Goal: Navigation & Orientation: Find specific page/section

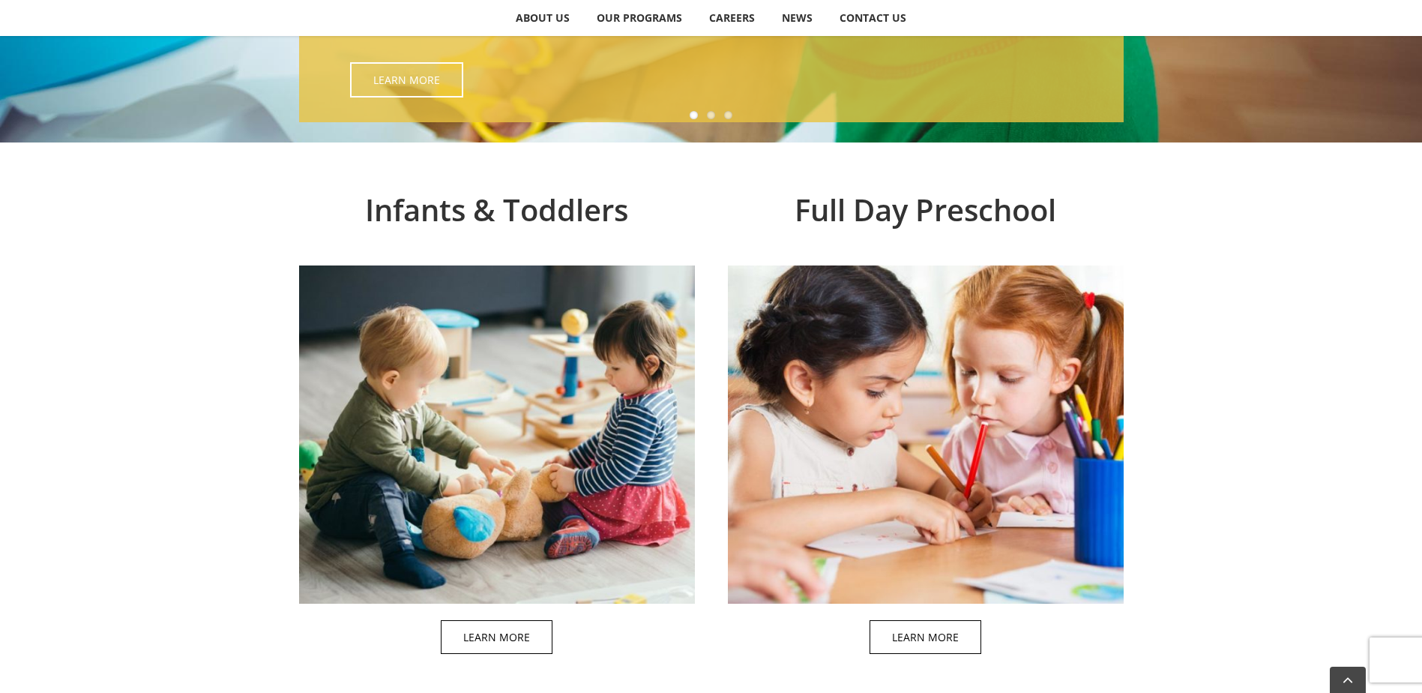
scroll to position [600, 0]
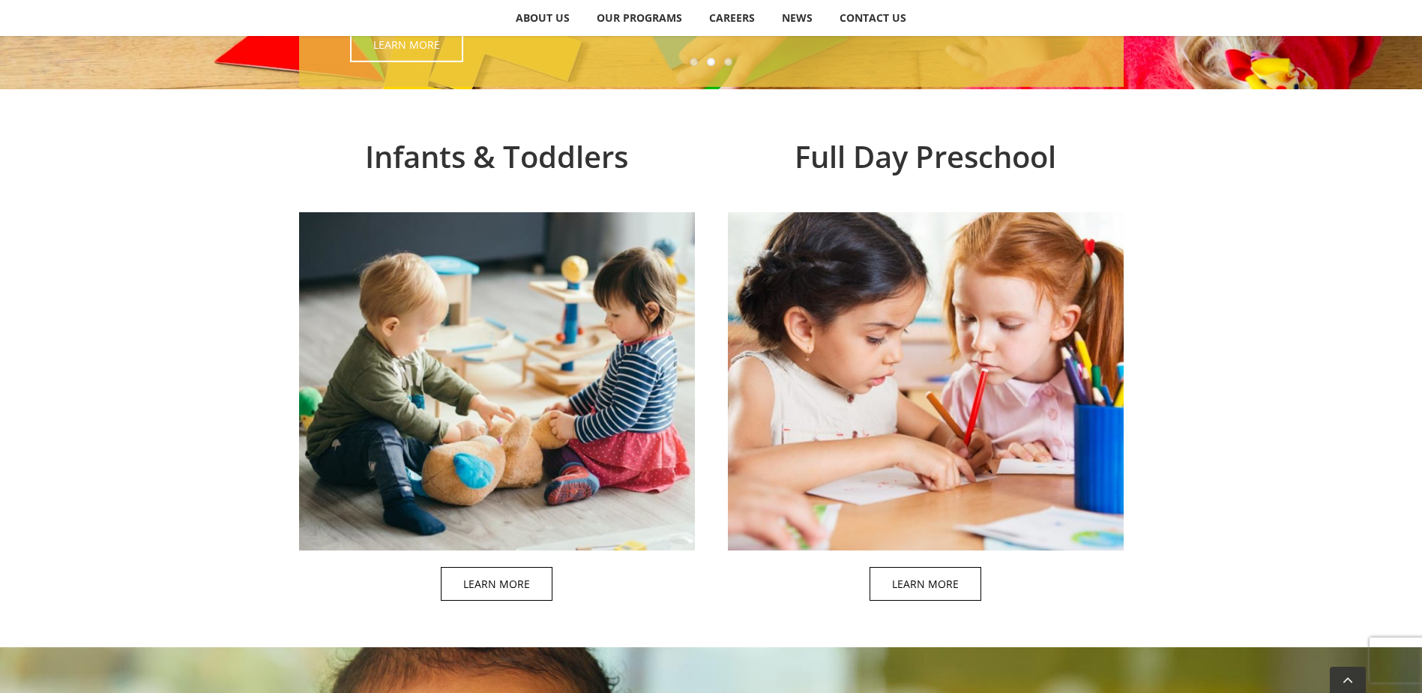
click at [946, 462] on span at bounding box center [942, 368] width 396 height 498
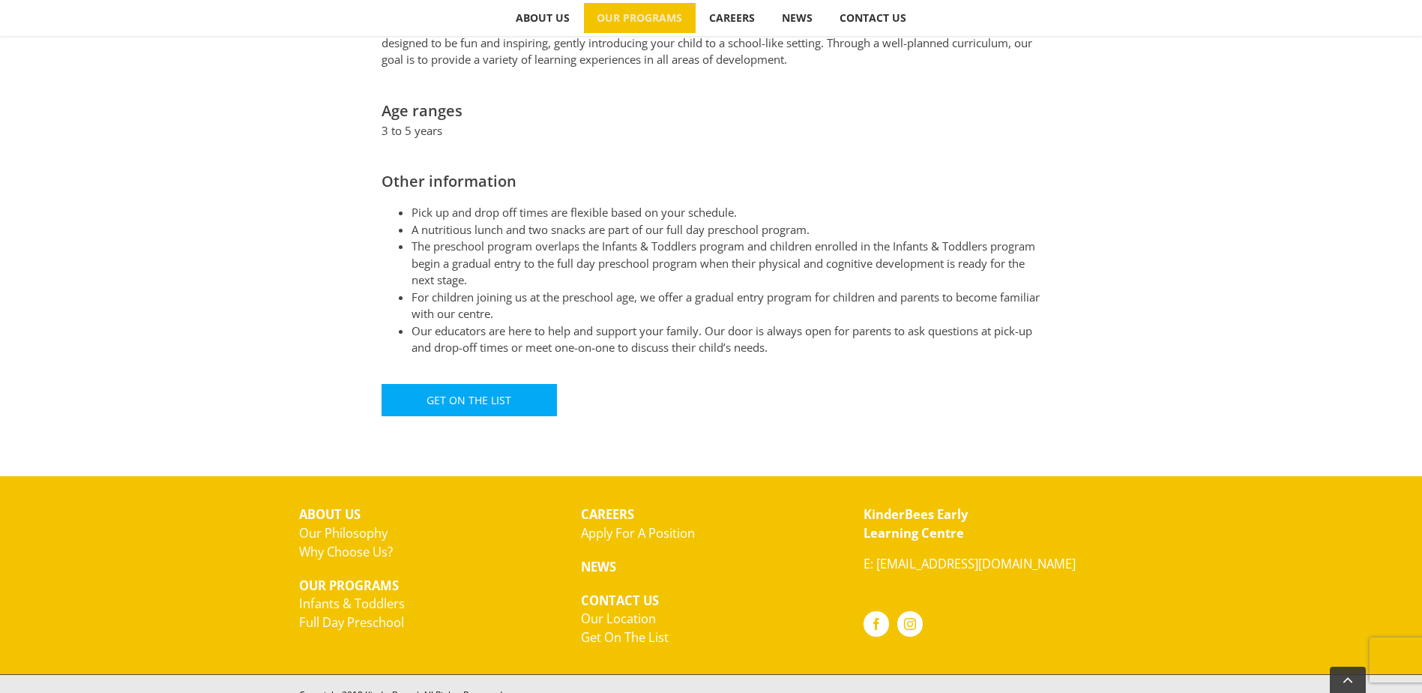
scroll to position [826, 0]
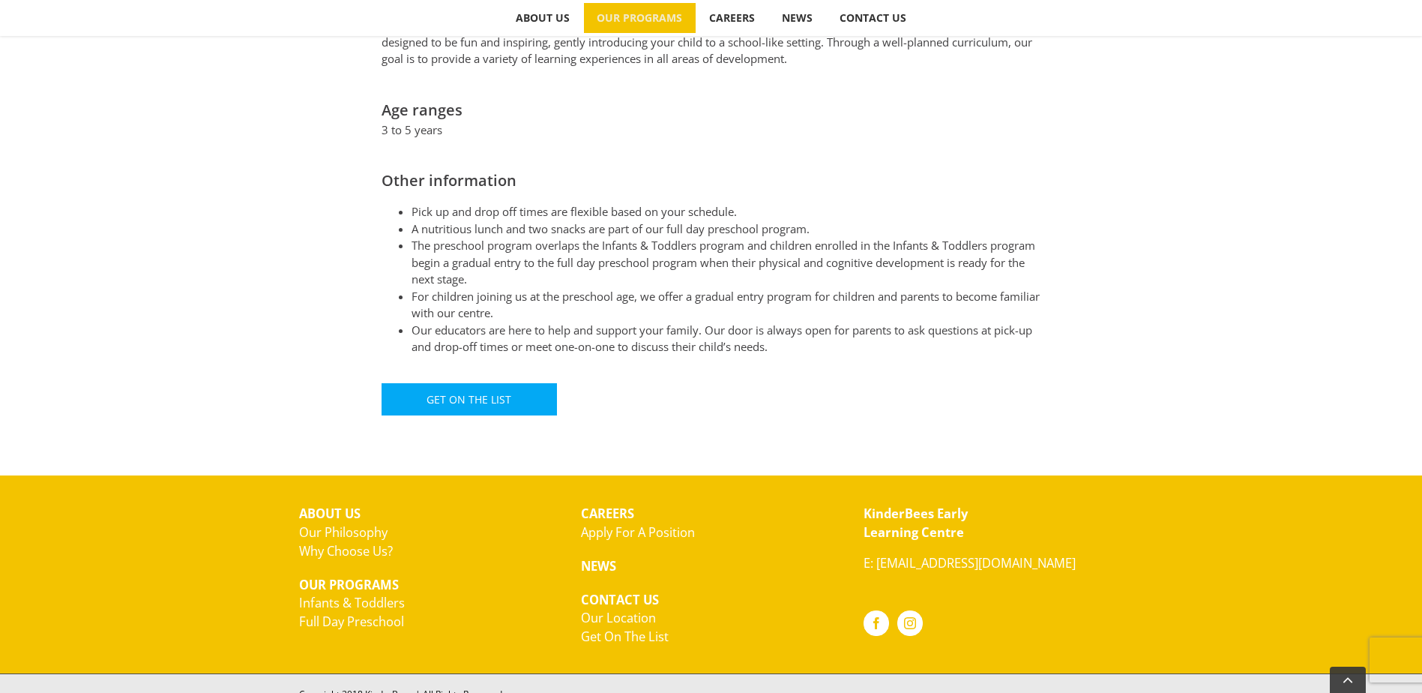
click at [349, 542] on link "Why Choose Us?" at bounding box center [346, 550] width 94 height 17
click at [1131, 306] on div "The preschool classroom provides a safe and fun environment where young minds c…" at bounding box center [711, 155] width 1422 height 580
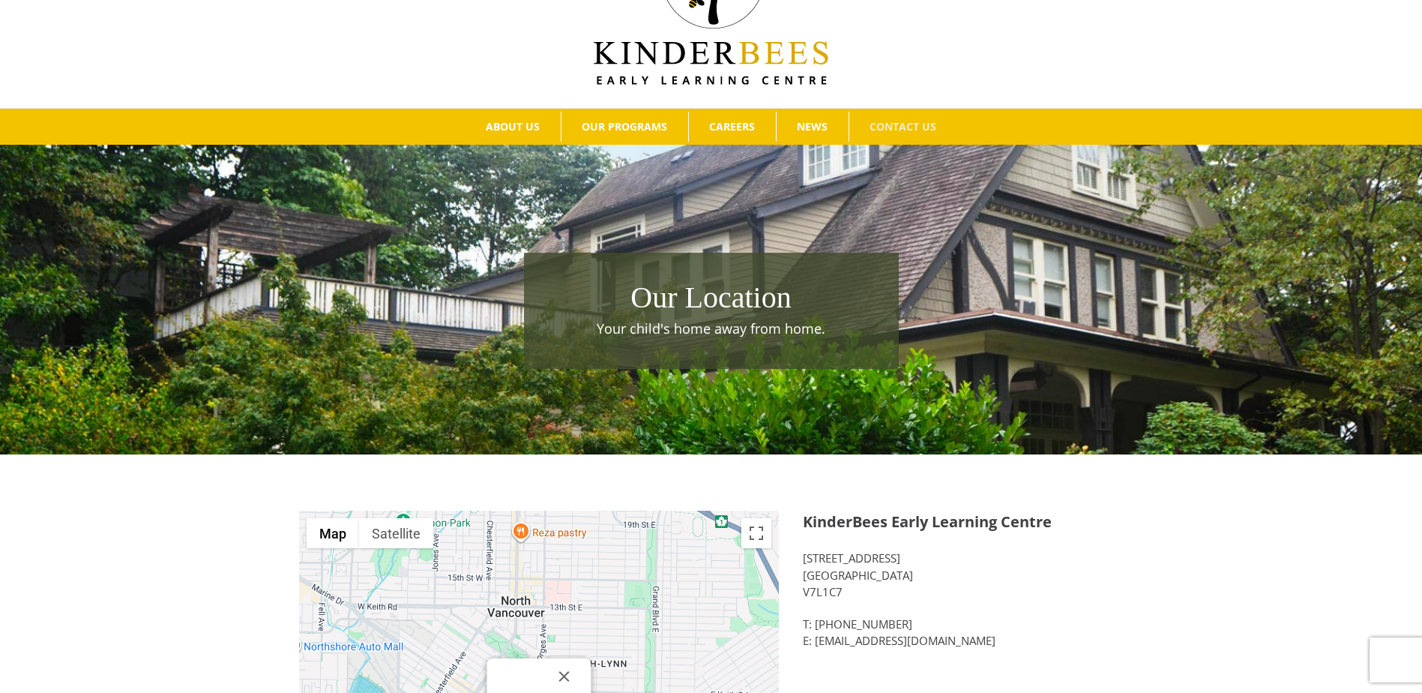
scroll to position [75, 0]
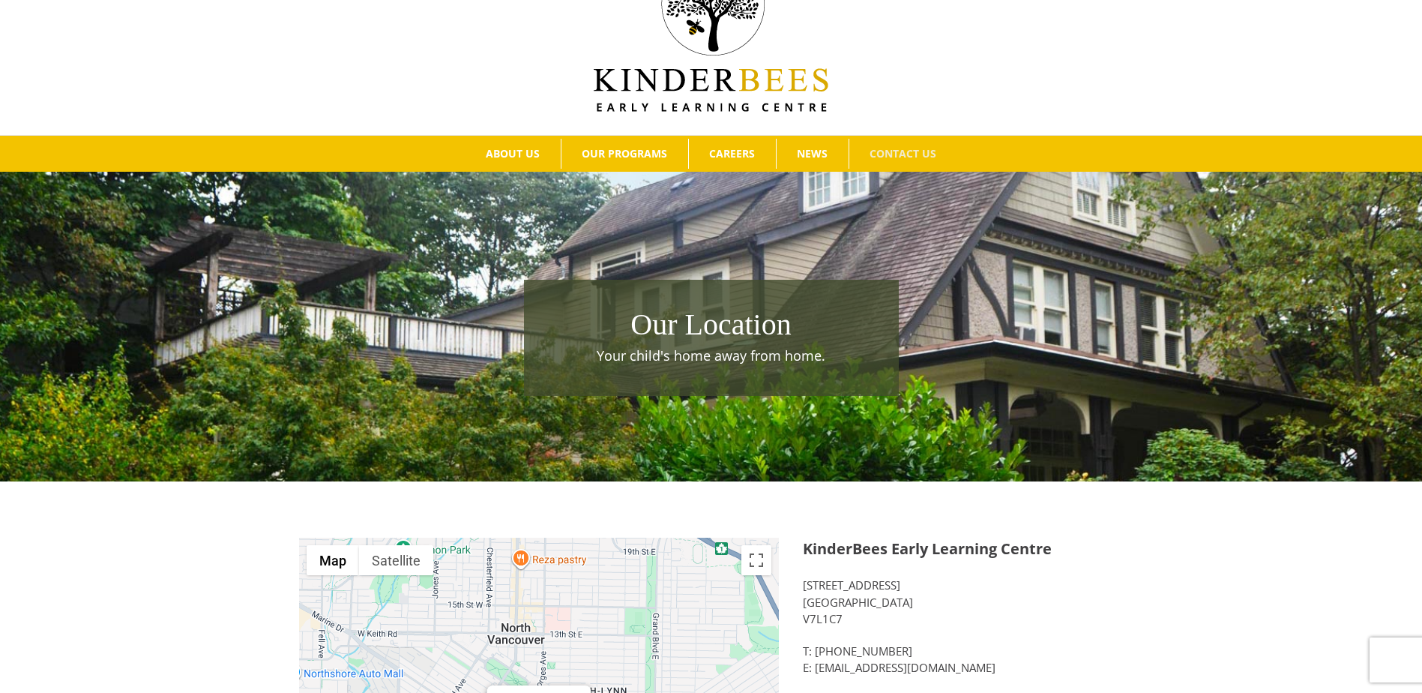
click at [684, 259] on div "Our Location Your child's home away from home." at bounding box center [711, 352] width 1422 height 230
click at [682, 322] on h1 "Our Location" at bounding box center [712, 325] width 360 height 42
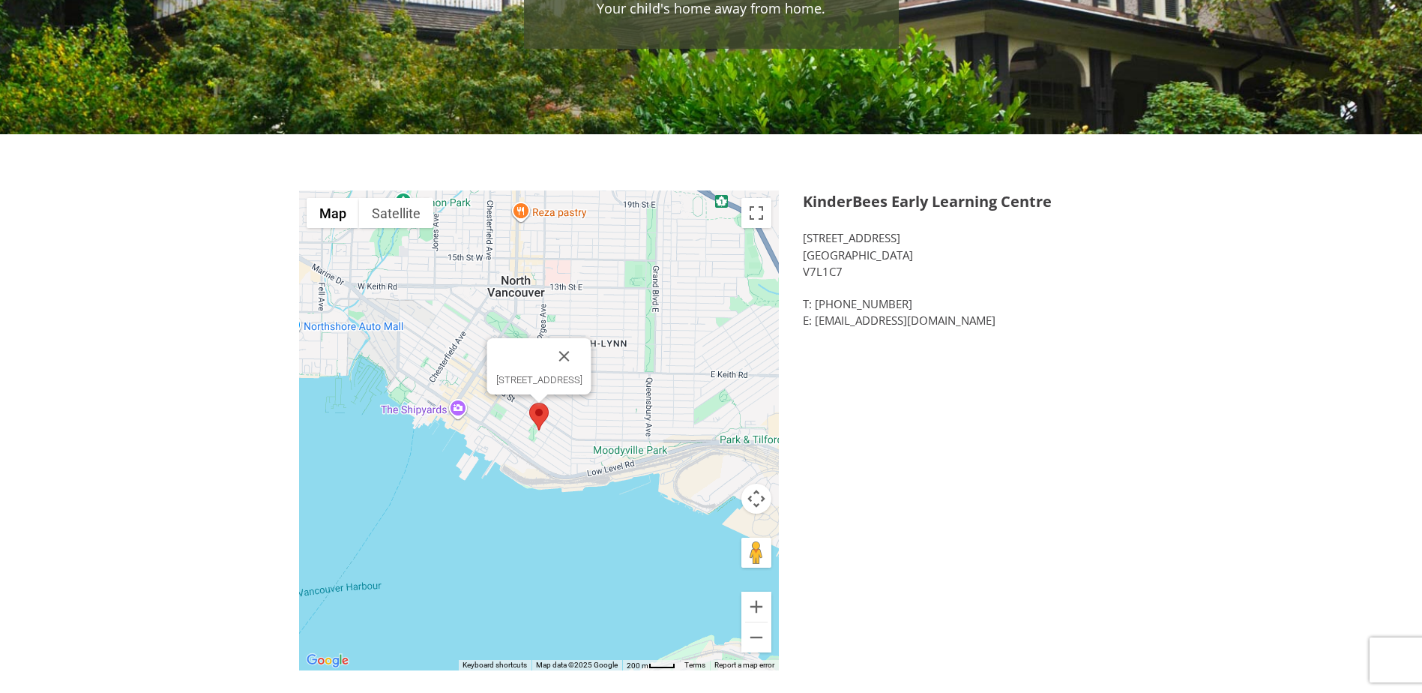
scroll to position [450, 0]
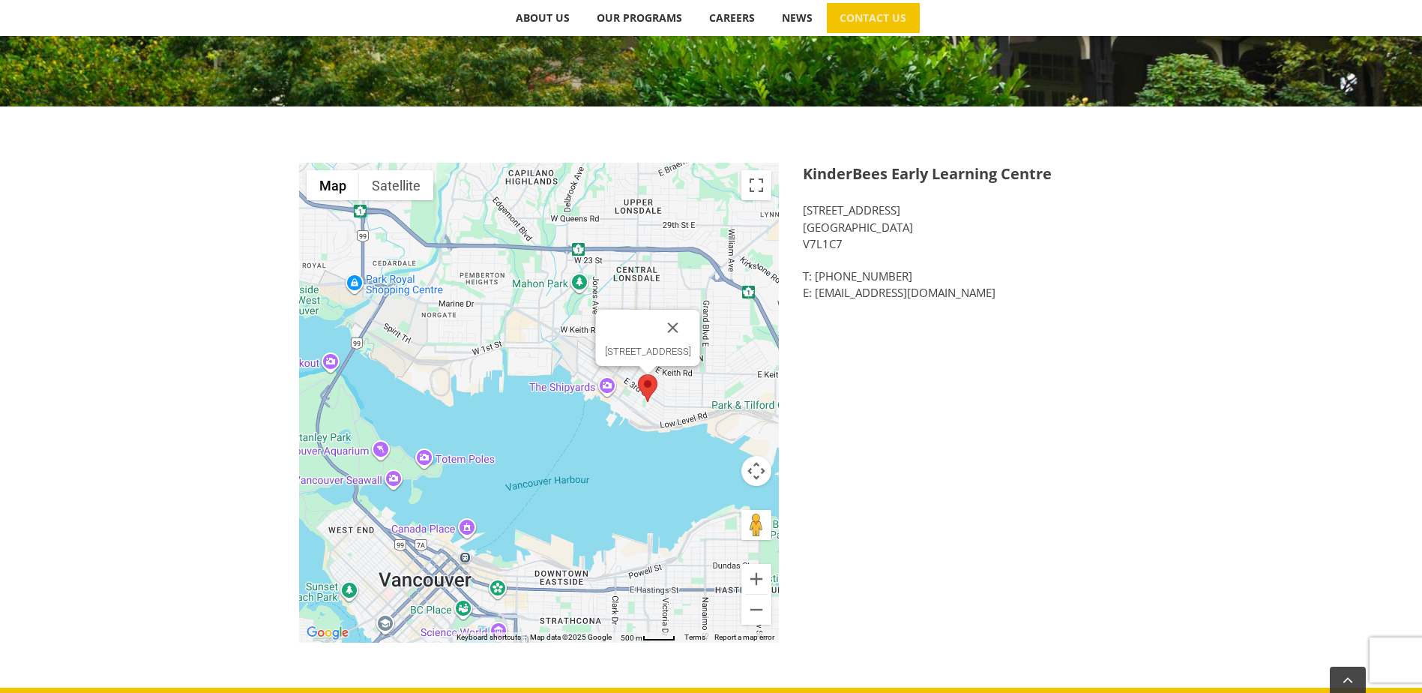
click at [637, 398] on div "[STREET_ADDRESS]" at bounding box center [539, 403] width 480 height 480
click at [649, 395] on img at bounding box center [647, 388] width 19 height 28
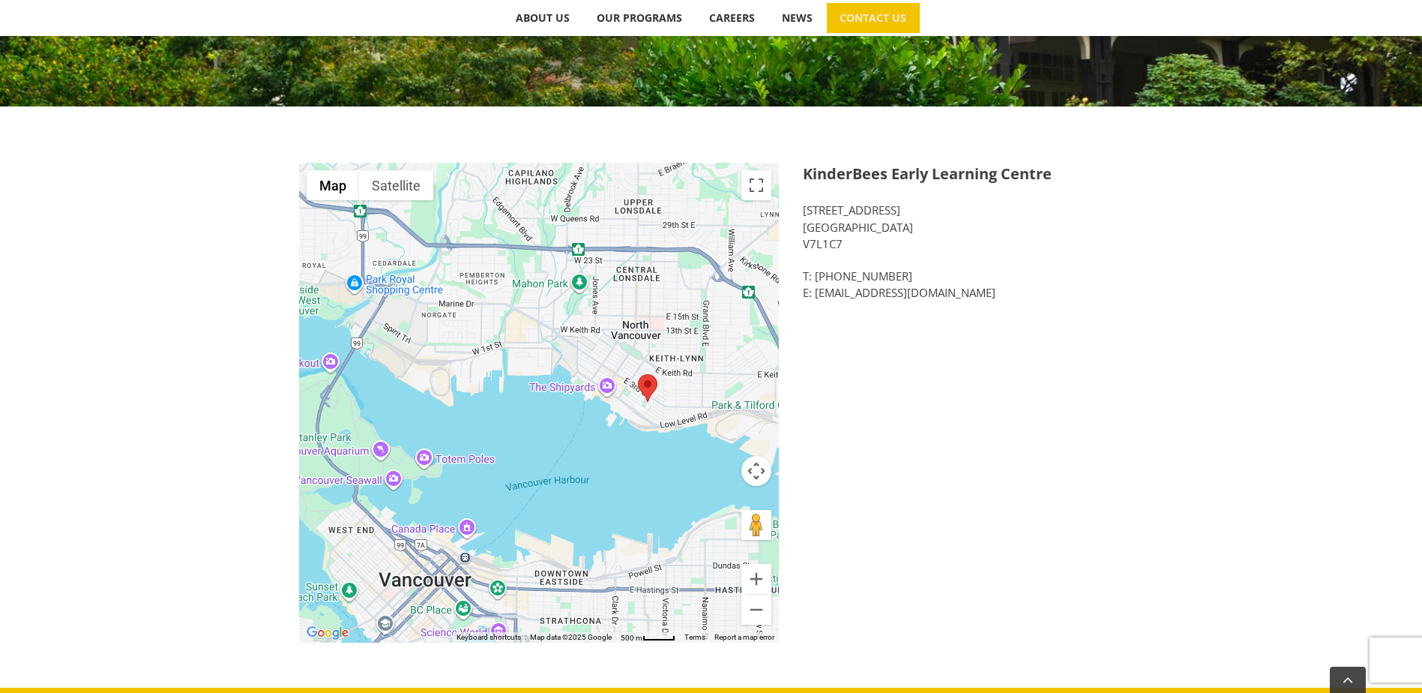
click at [649, 395] on img at bounding box center [647, 388] width 19 height 28
click at [654, 383] on img at bounding box center [647, 388] width 19 height 28
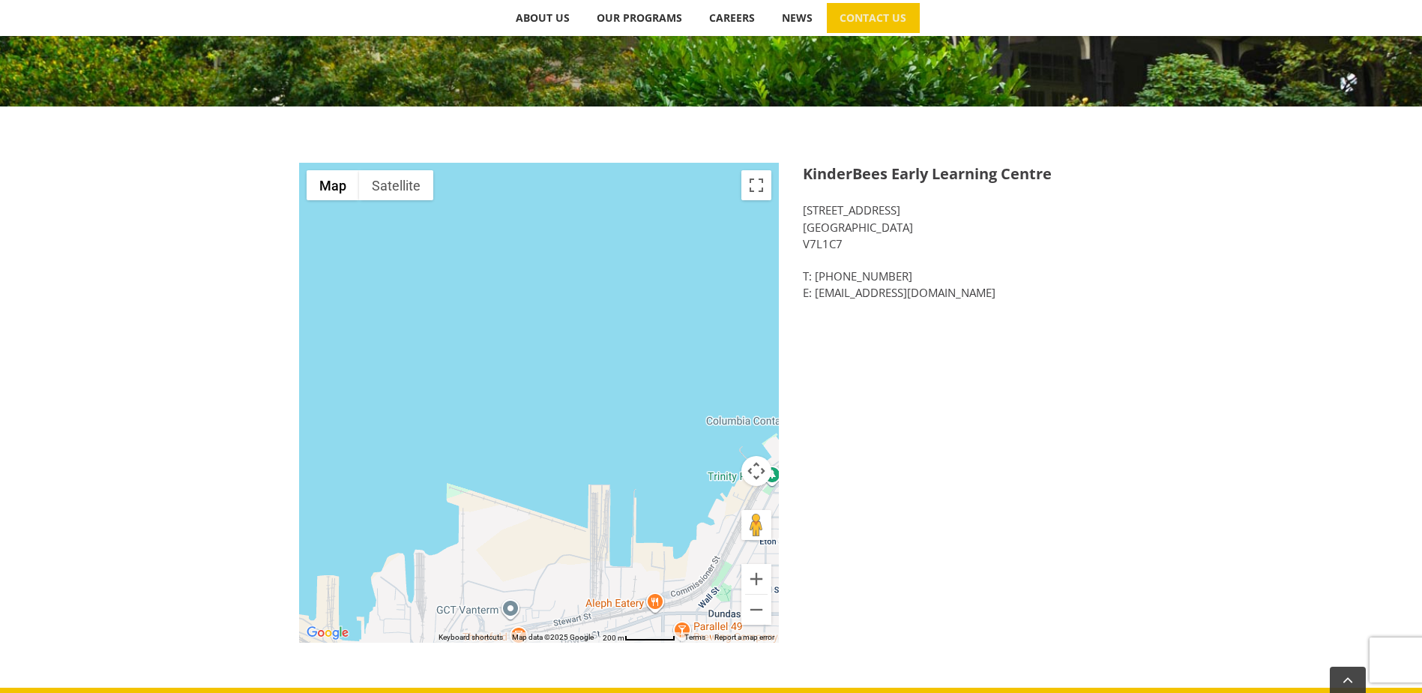
drag, startPoint x: 615, startPoint y: 486, endPoint x: 625, endPoint y: 731, distance: 245.4
click at [625, 692] on html "Skip to content Search for:  ABOUT US Our Philosophy Why Choose Us? OUR PROGRA…" at bounding box center [711, 238] width 1422 height 1376
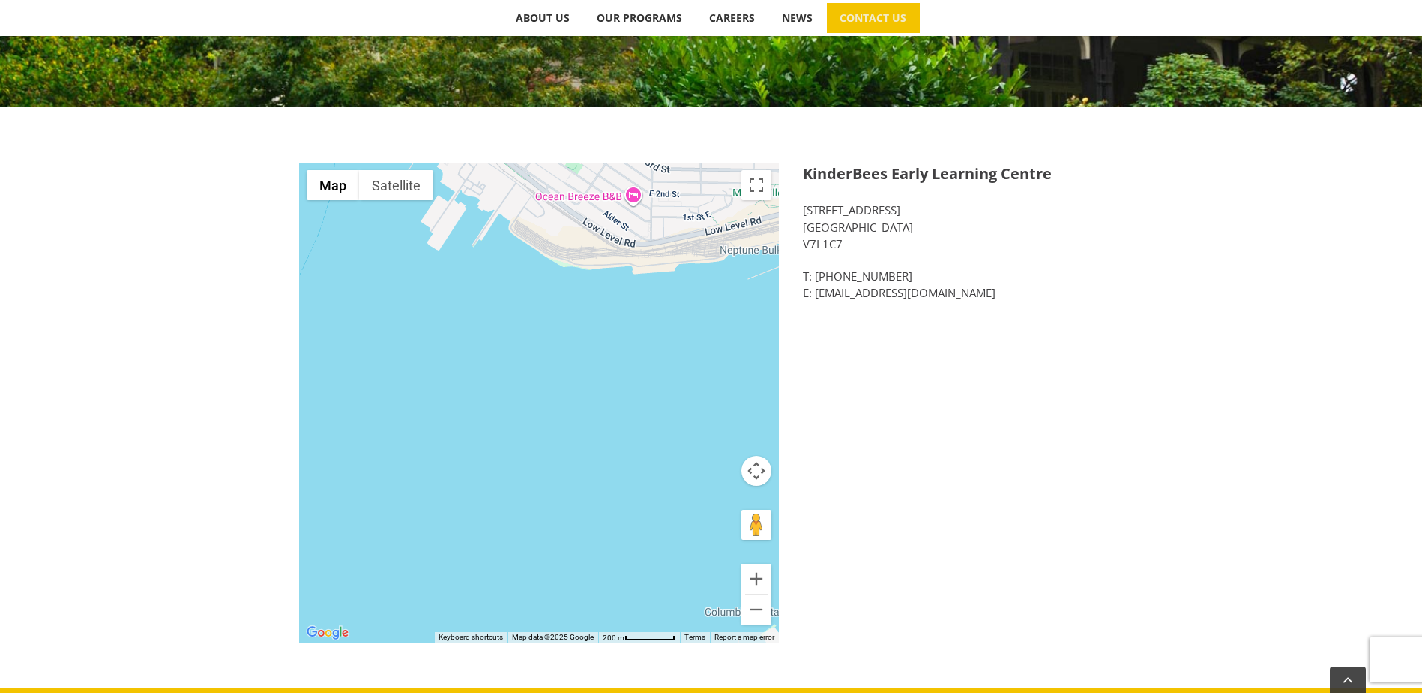
drag, startPoint x: 625, startPoint y: 472, endPoint x: 607, endPoint y: 731, distance: 260.1
click at [607, 692] on html "Skip to content Search for:  ABOUT US Our Philosophy Why Choose Us? OUR PROGRA…" at bounding box center [711, 238] width 1422 height 1376
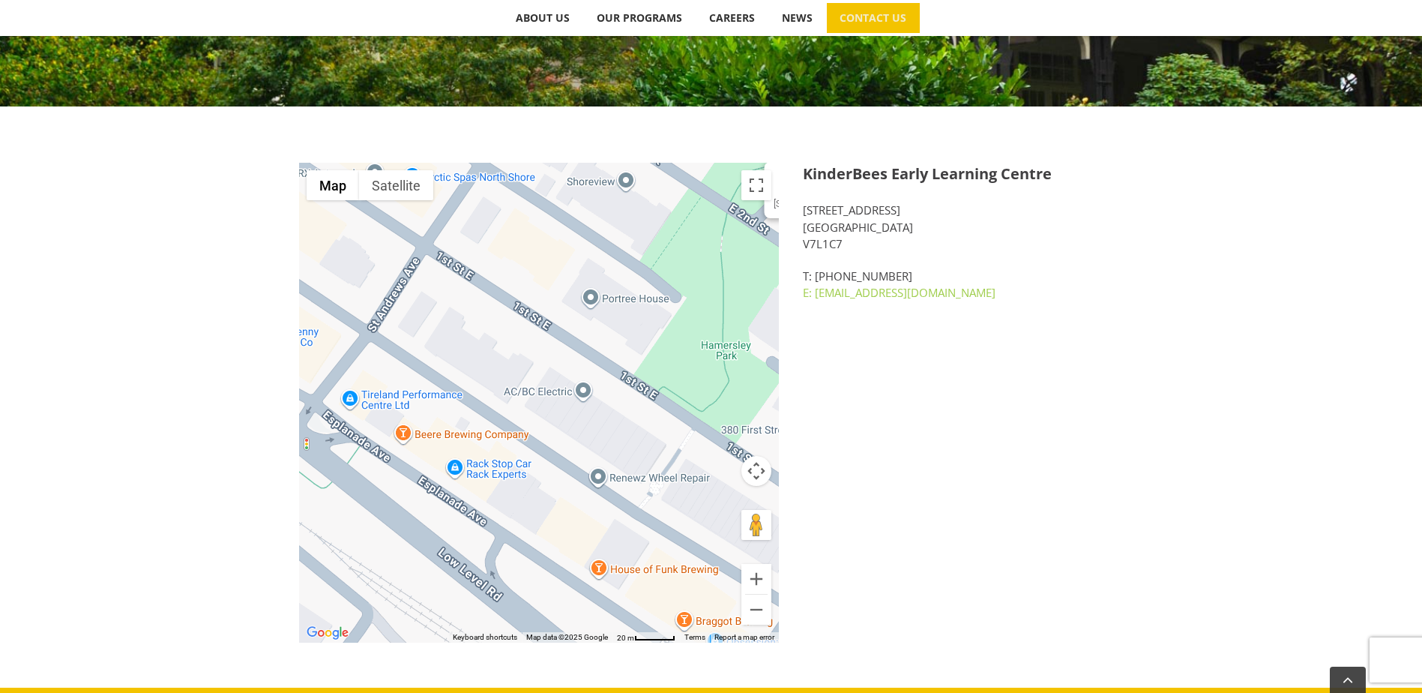
drag, startPoint x: 546, startPoint y: 532, endPoint x: 819, endPoint y: 293, distance: 362.4
click at [819, 293] on div "← Move left → Move right ↑ Move up ↓ Move down + Zoom in - Zoom out Home Jump l…" at bounding box center [711, 410] width 825 height 495
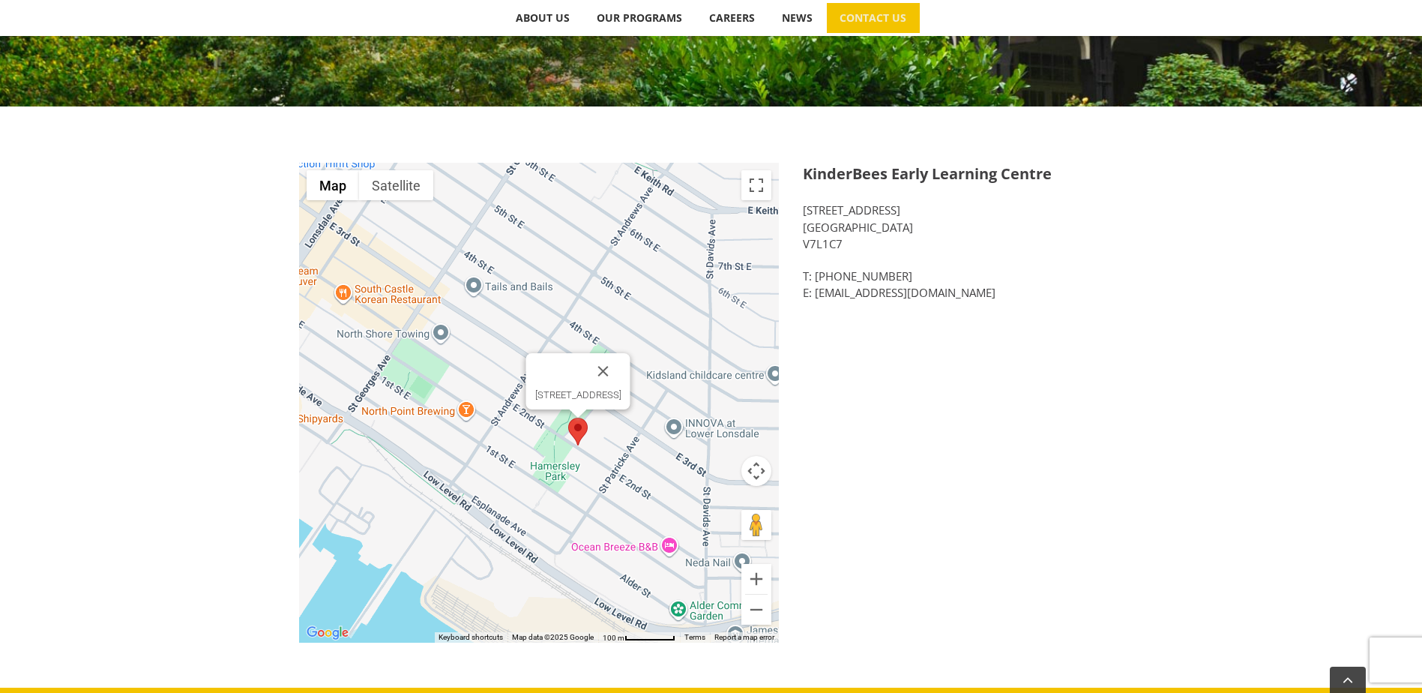
drag, startPoint x: 702, startPoint y: 379, endPoint x: 541, endPoint y: 506, distance: 204.9
click at [541, 506] on div "[STREET_ADDRESS]" at bounding box center [539, 403] width 480 height 480
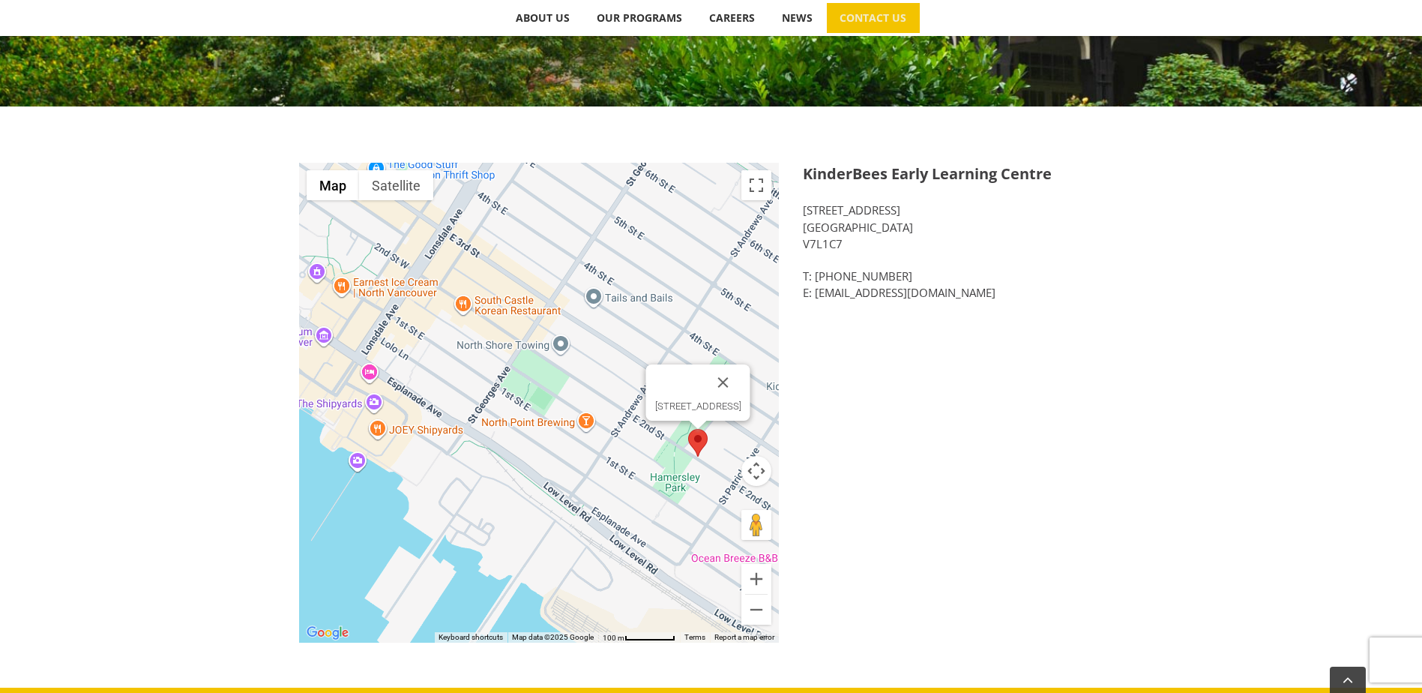
drag, startPoint x: 606, startPoint y: 478, endPoint x: 734, endPoint y: 499, distance: 130.0
click at [734, 499] on div "[STREET_ADDRESS]" at bounding box center [539, 403] width 480 height 480
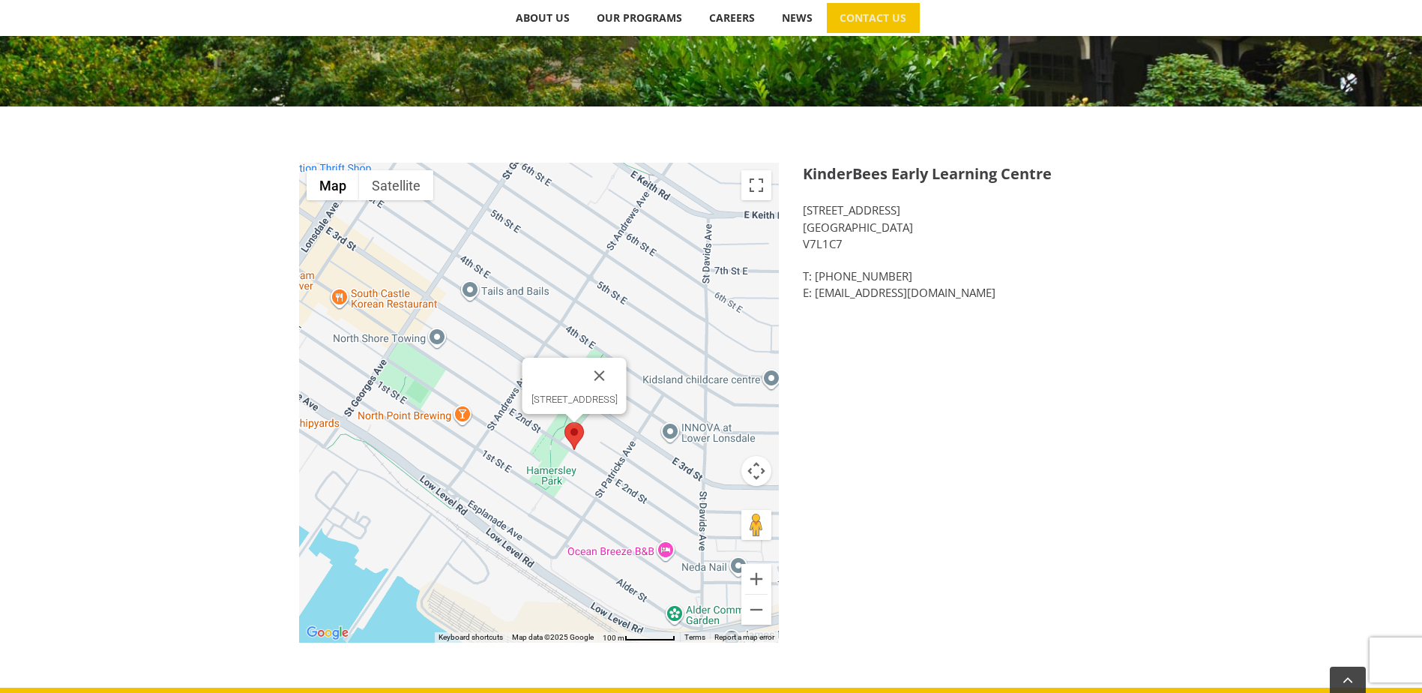
click at [1081, 421] on div "← Move left → Move right ↑ Move up ↓ Move down + Zoom in - Zoom out Home Jump l…" at bounding box center [711, 410] width 825 height 495
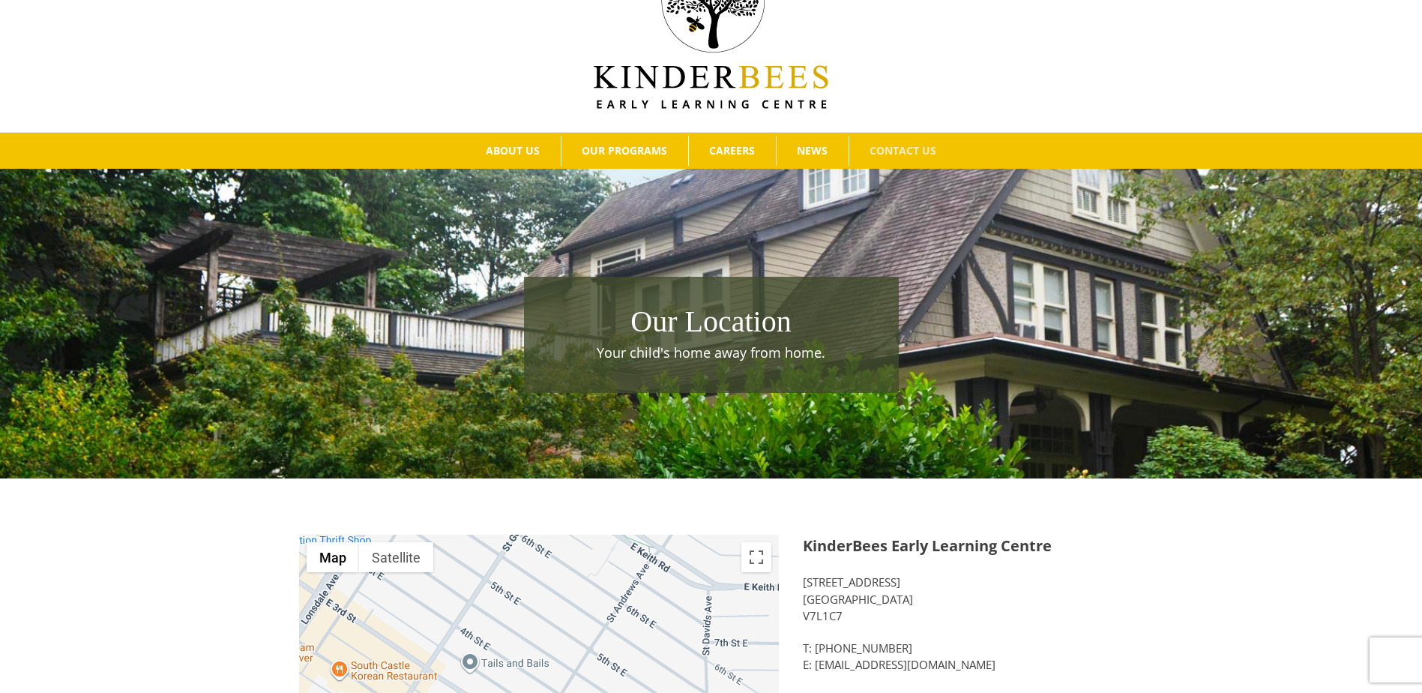
scroll to position [0, 0]
